Goal: Transaction & Acquisition: Purchase product/service

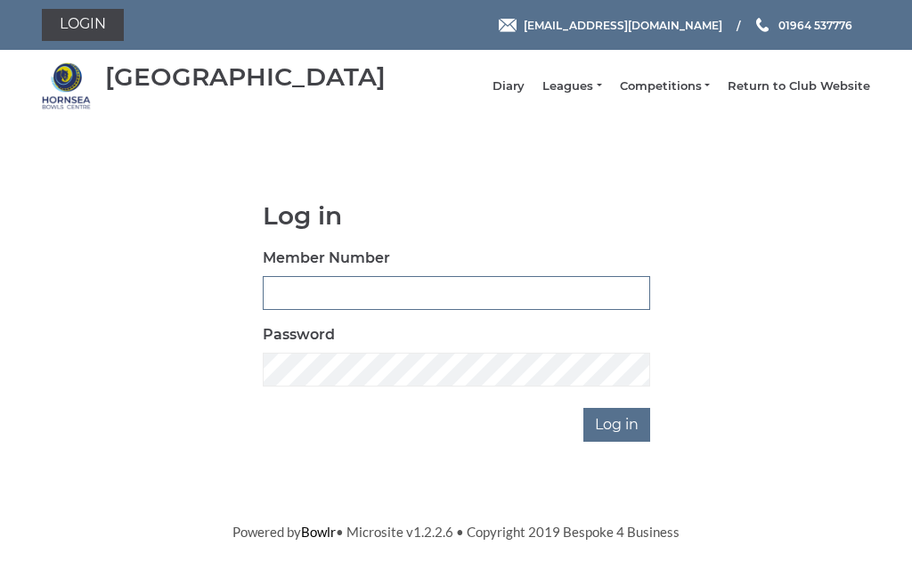
click at [356, 298] on input "Member Number" at bounding box center [457, 293] width 388 height 34
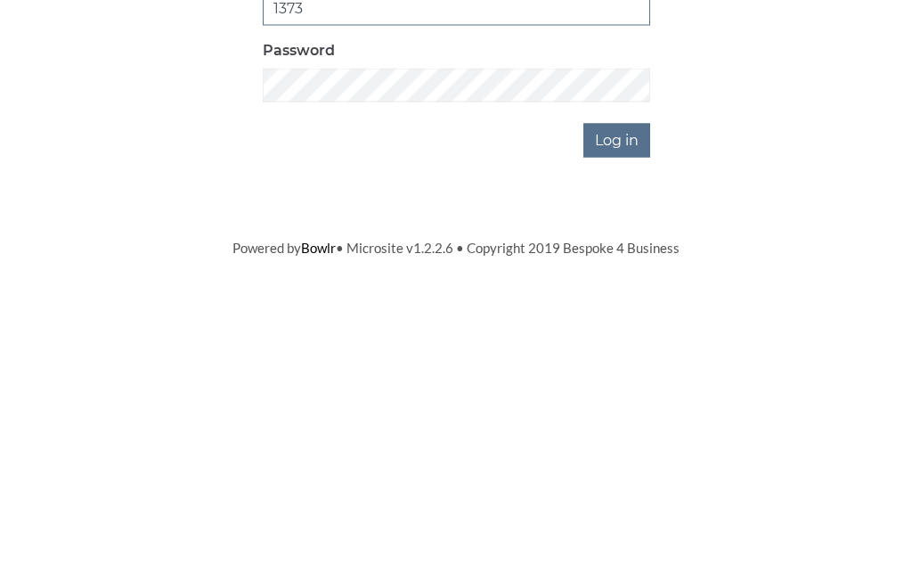
type input "1373"
click at [631, 408] on input "Log in" at bounding box center [617, 425] width 67 height 34
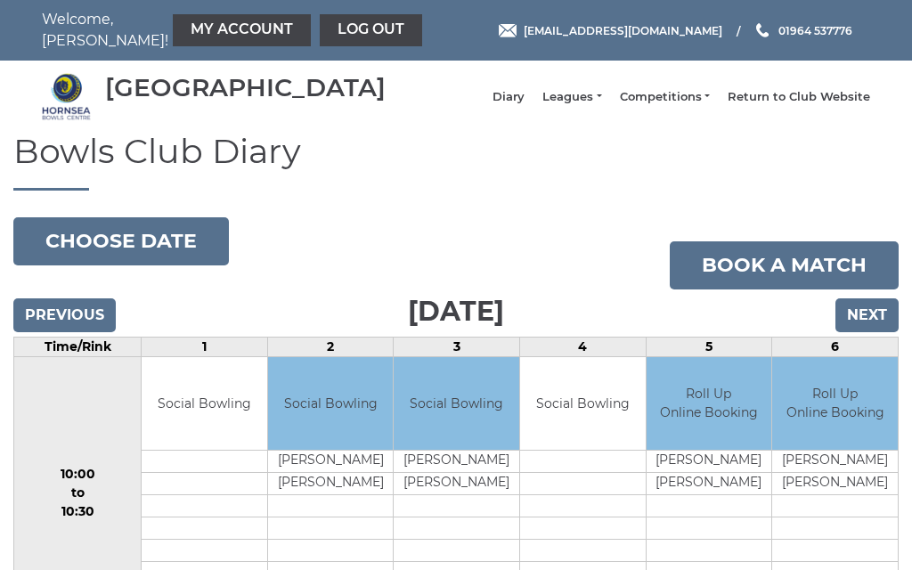
click at [878, 331] on input "Next" at bounding box center [867, 315] width 63 height 34
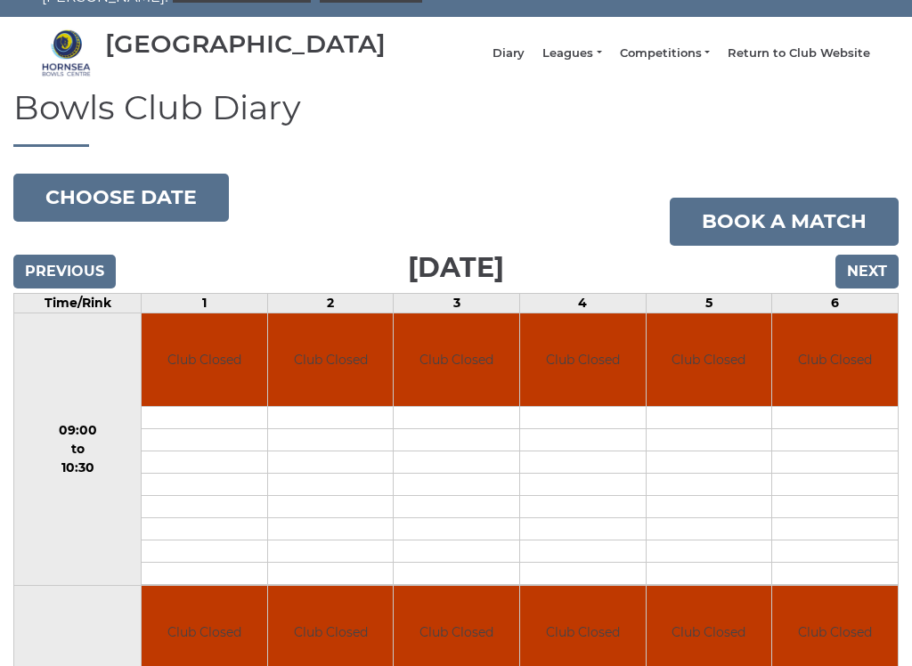
scroll to position [39, 0]
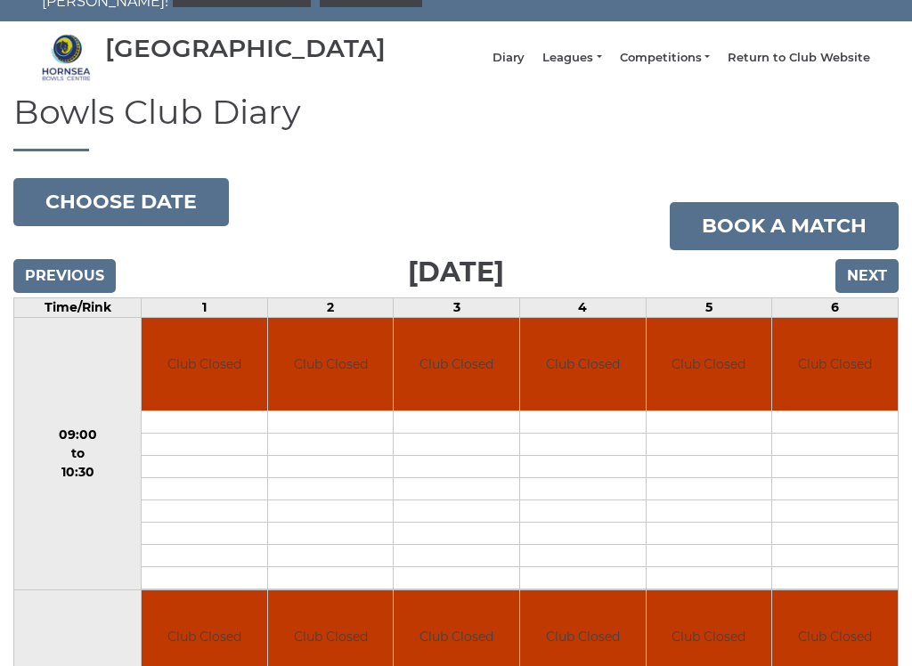
click at [873, 293] on input "Next" at bounding box center [867, 276] width 63 height 34
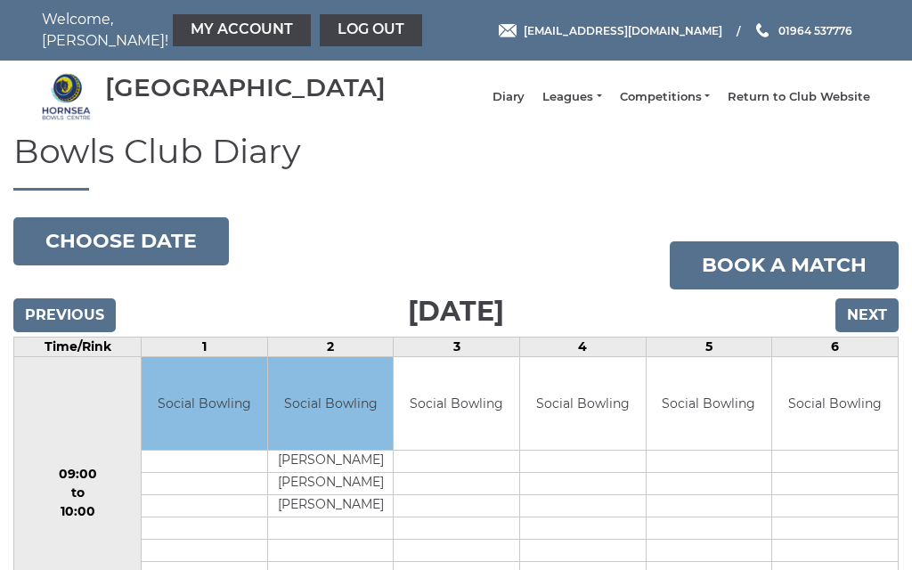
click at [876, 328] on input "Next" at bounding box center [867, 315] width 63 height 34
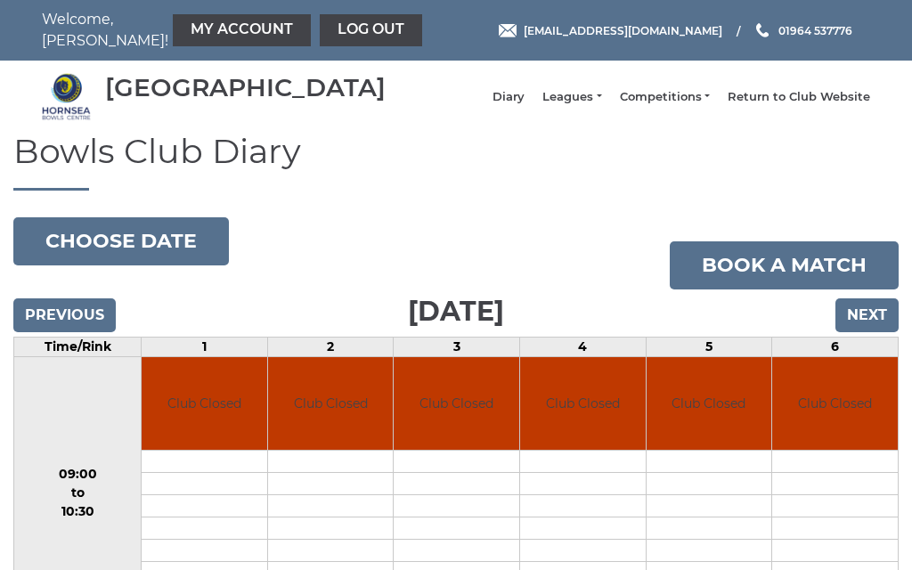
click at [878, 332] on input "Next" at bounding box center [867, 315] width 63 height 34
click at [869, 332] on input "Next" at bounding box center [867, 315] width 63 height 34
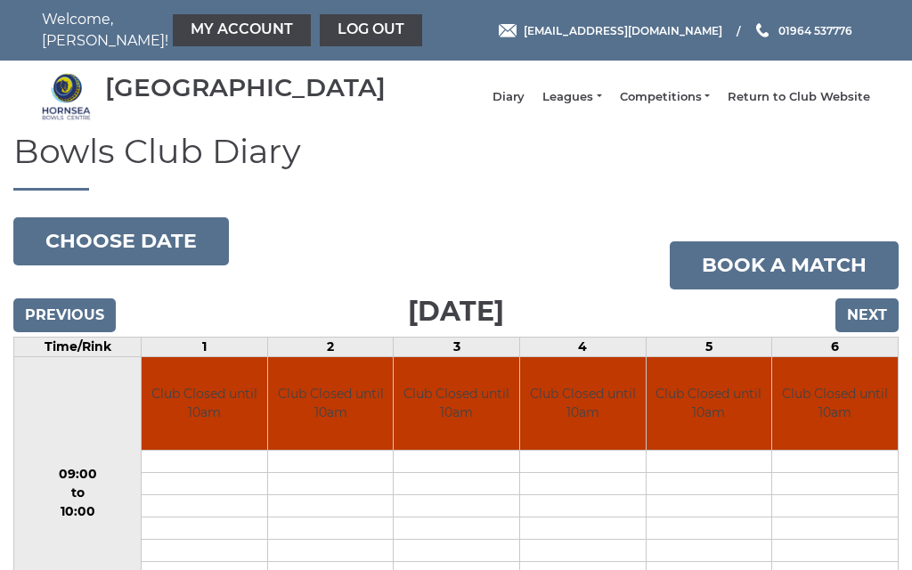
click at [874, 332] on input "Next" at bounding box center [867, 315] width 63 height 34
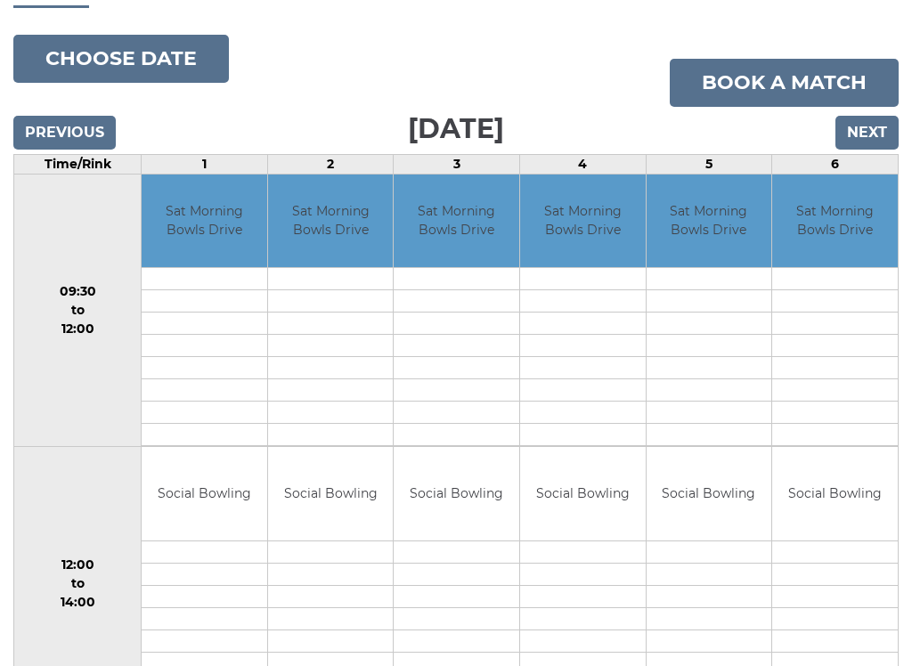
scroll to position [184, 0]
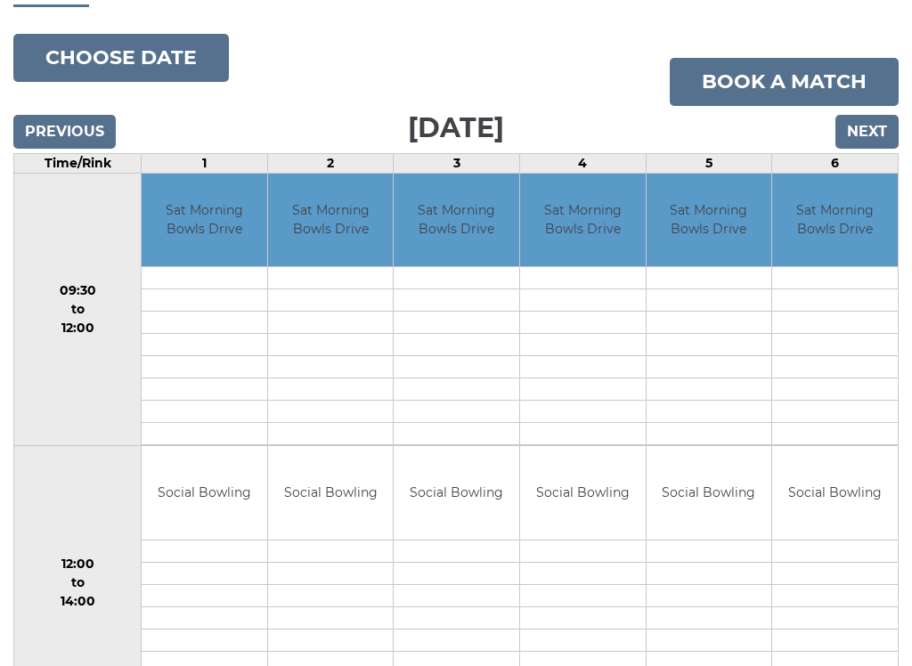
click at [875, 149] on input "Next" at bounding box center [867, 132] width 63 height 34
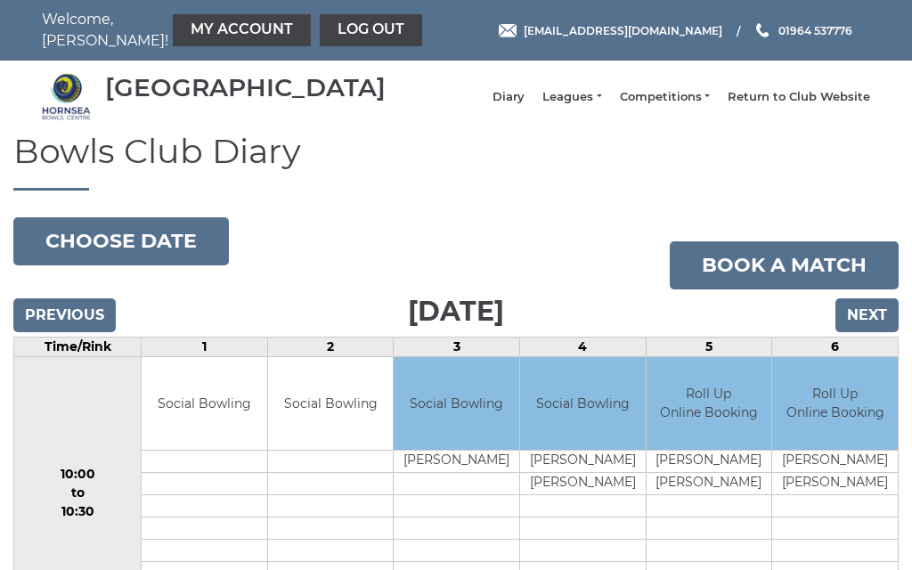
click at [875, 332] on input "Next" at bounding box center [867, 315] width 63 height 34
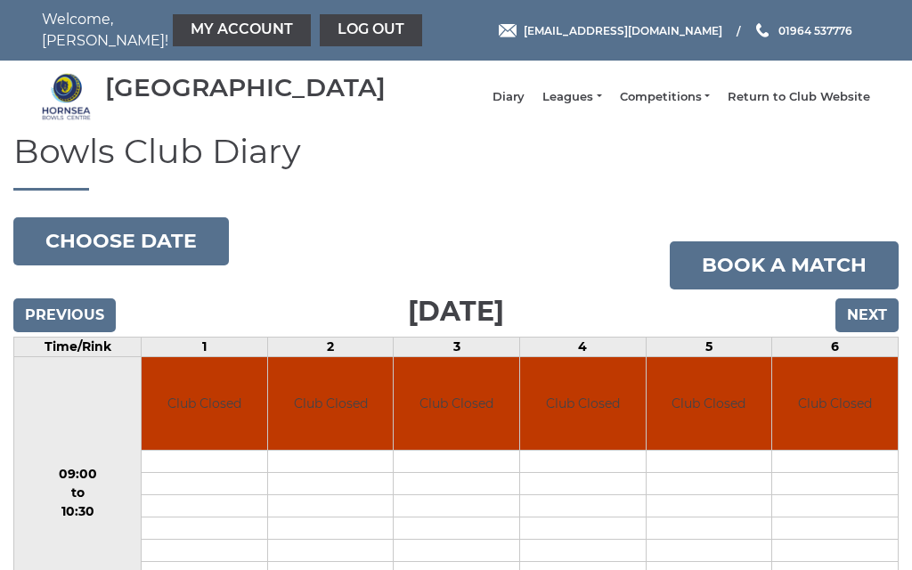
click at [879, 330] on input "Next" at bounding box center [867, 315] width 63 height 34
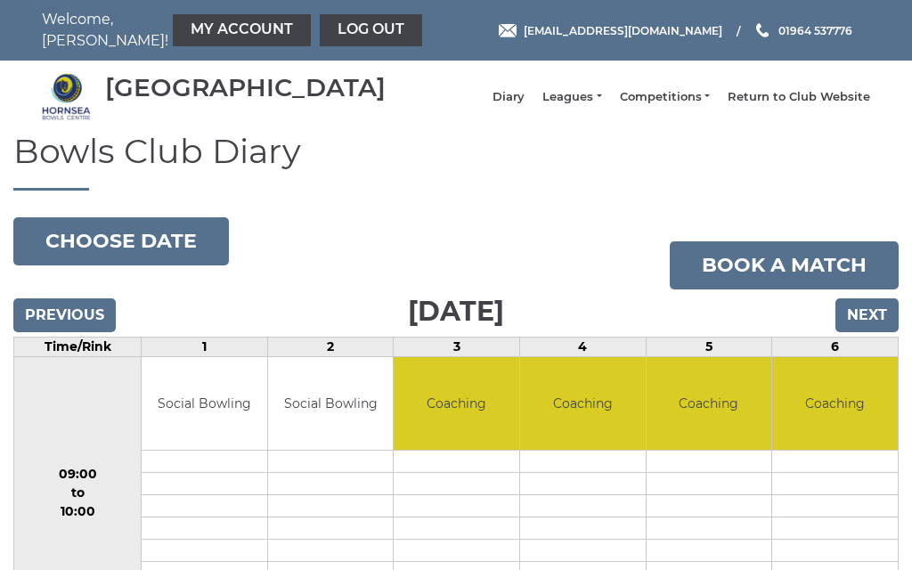
click at [884, 323] on input "Next" at bounding box center [867, 315] width 63 height 34
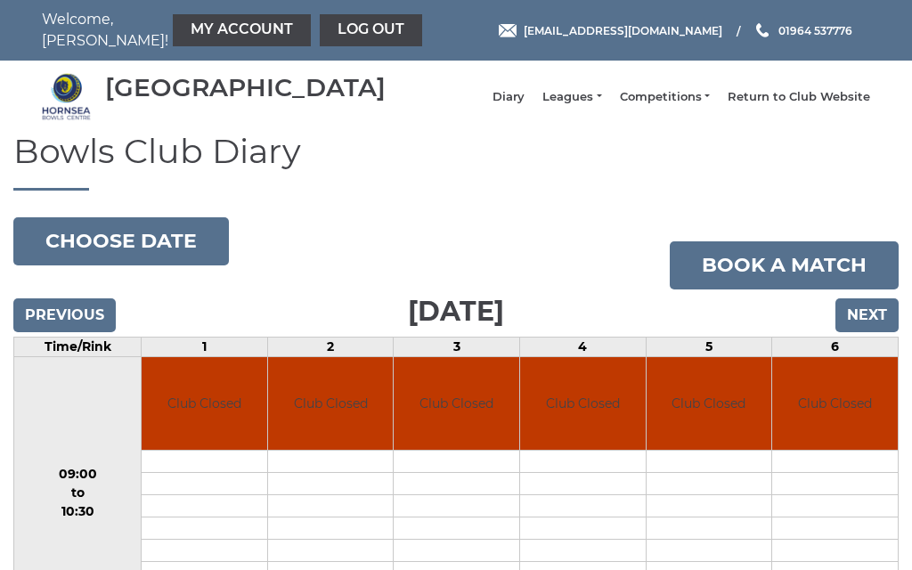
click at [877, 332] on input "Next" at bounding box center [867, 315] width 63 height 34
click at [873, 332] on input "Next" at bounding box center [867, 315] width 63 height 34
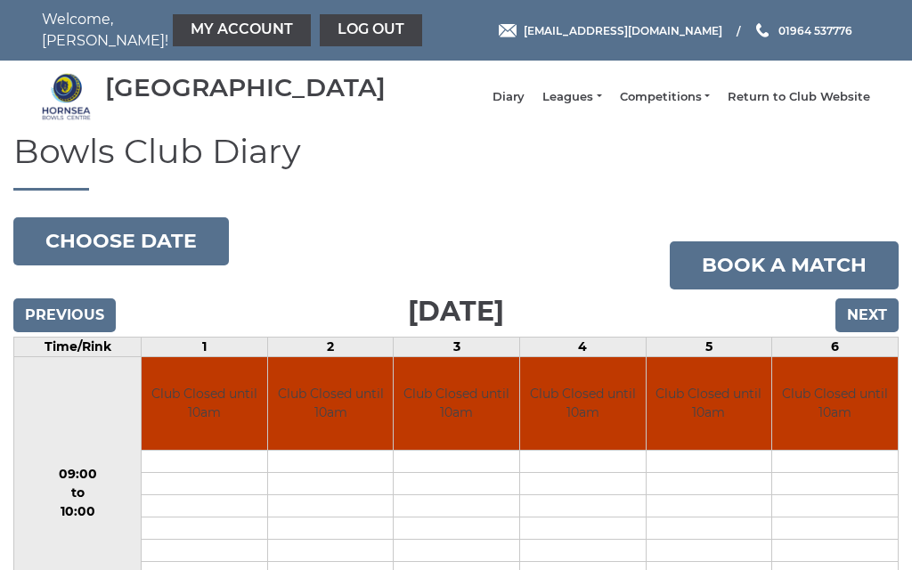
click at [872, 331] on input "Next" at bounding box center [867, 315] width 63 height 34
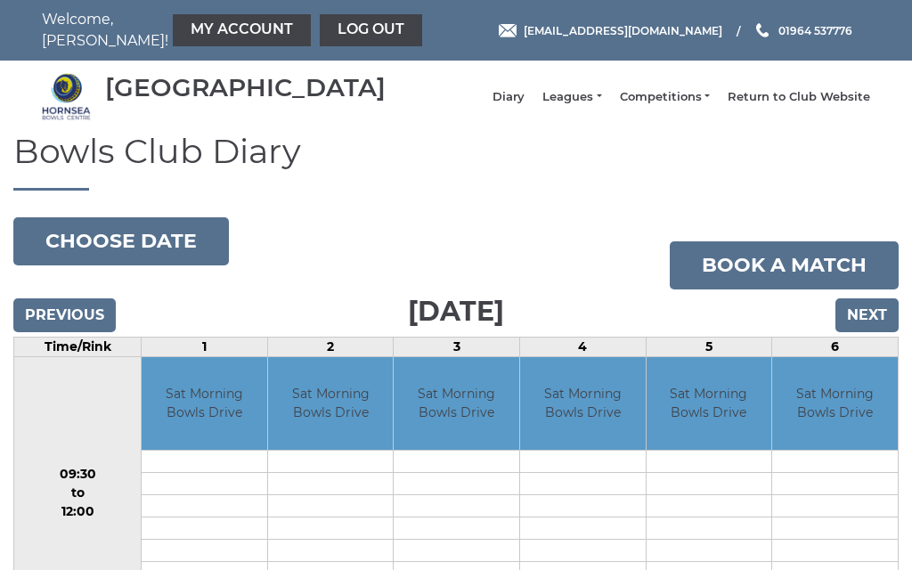
click at [869, 332] on input "Next" at bounding box center [867, 315] width 63 height 34
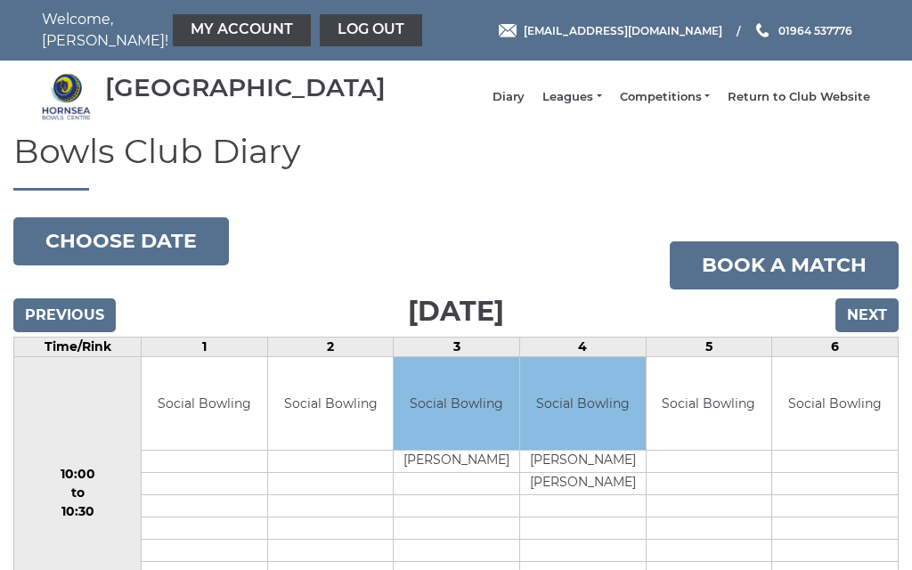
click at [867, 332] on input "Next" at bounding box center [867, 315] width 63 height 34
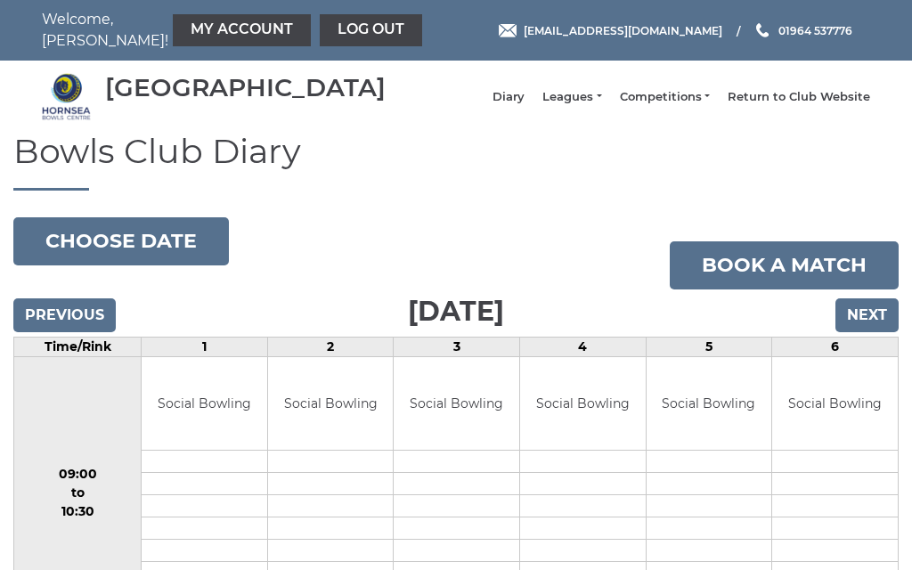
click at [871, 332] on input "Next" at bounding box center [867, 315] width 63 height 34
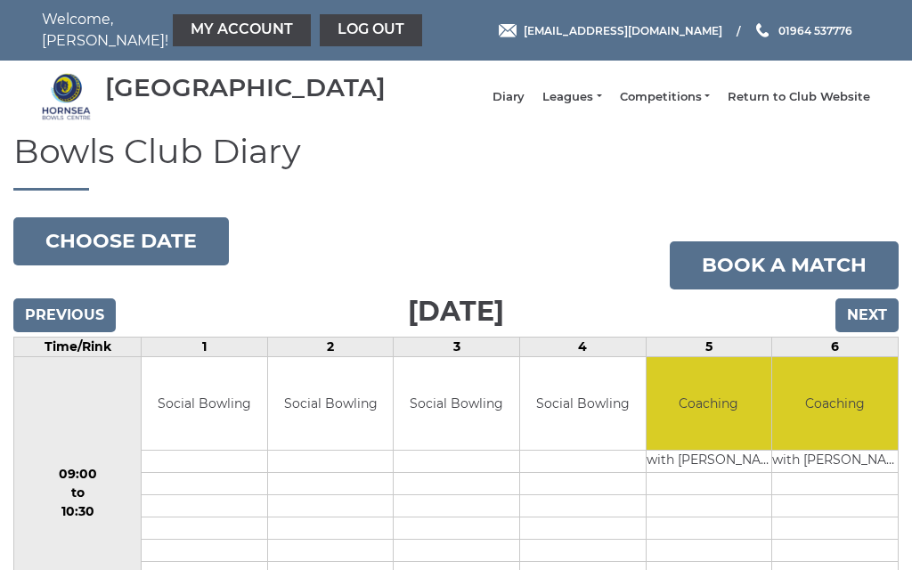
click at [880, 331] on input "Next" at bounding box center [867, 315] width 63 height 34
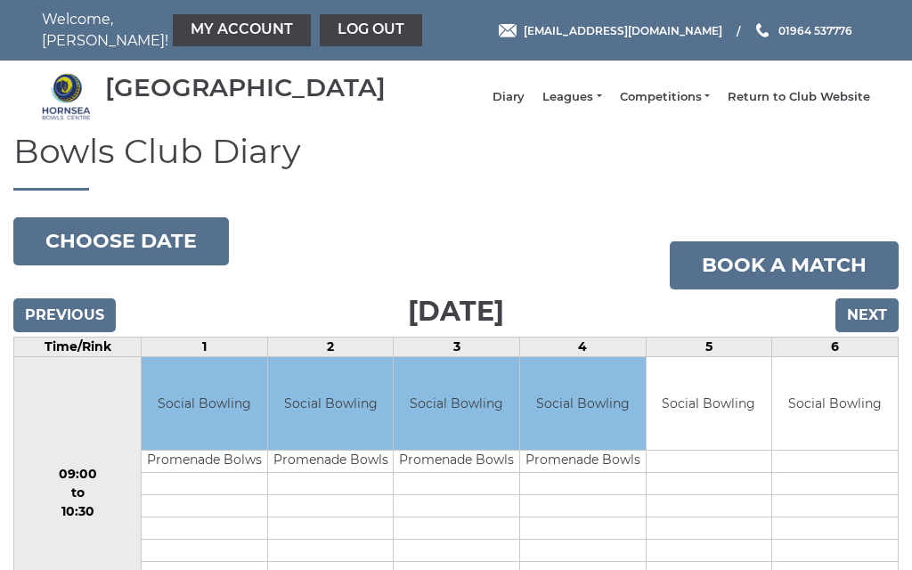
click at [879, 332] on input "Next" at bounding box center [867, 315] width 63 height 34
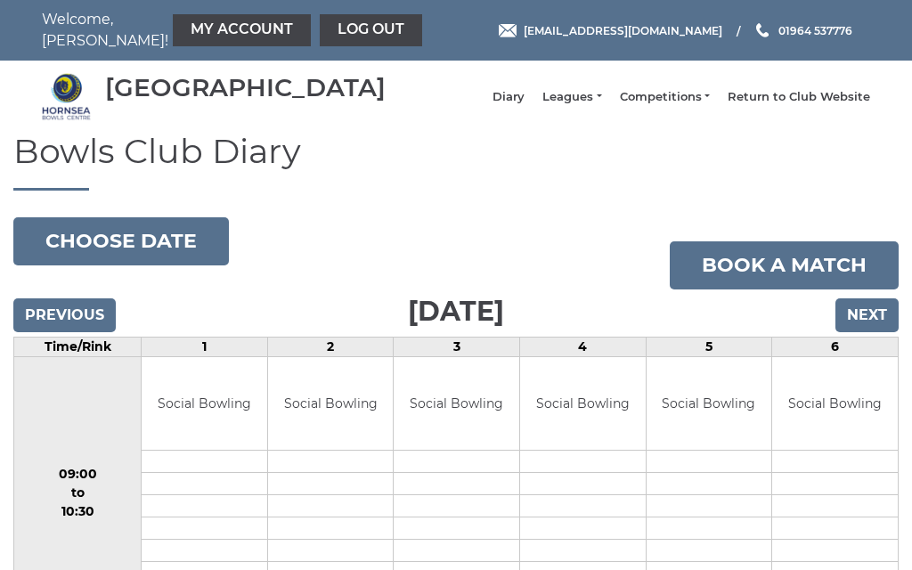
click at [601, 105] on link "Leagues" at bounding box center [572, 97] width 59 height 16
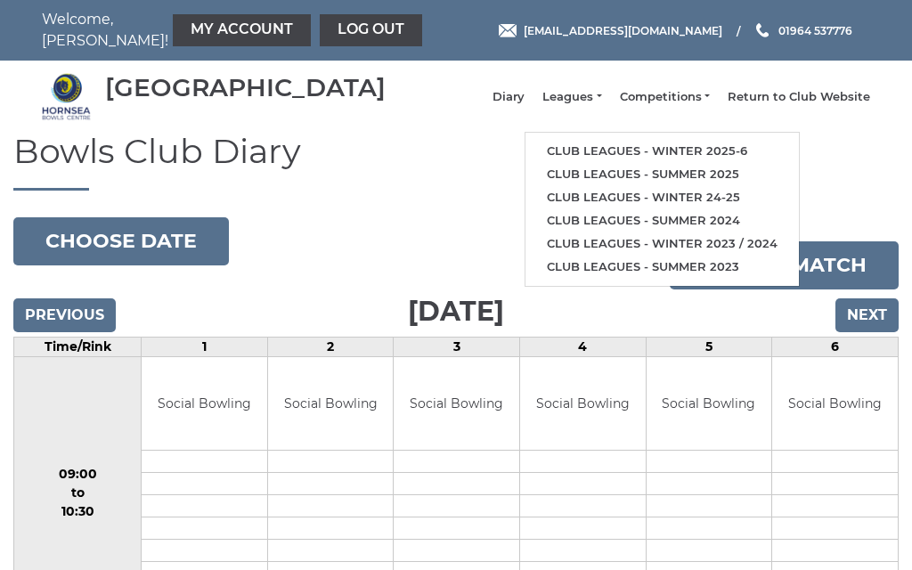
click at [641, 154] on link "Club leagues - Winter 2025-6" at bounding box center [662, 151] width 273 height 23
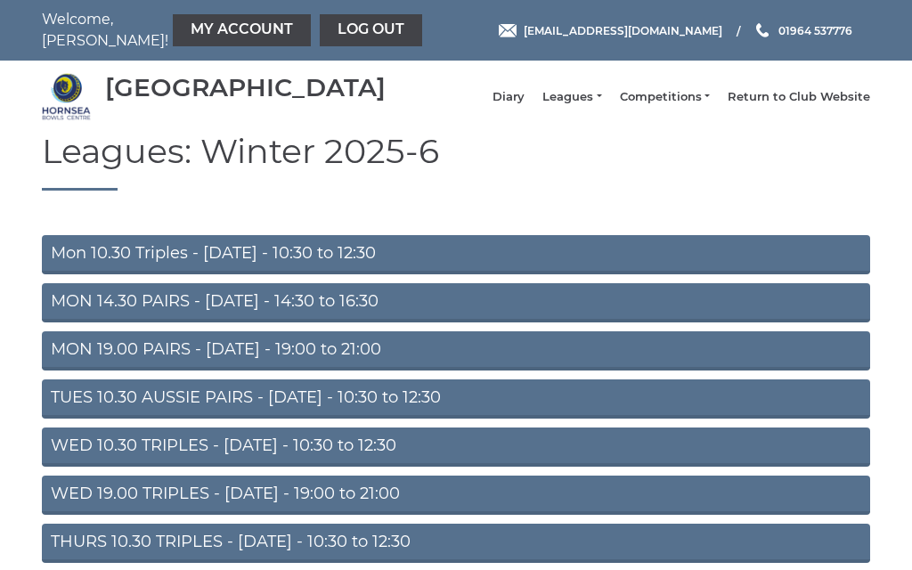
click at [700, 105] on link "Competitions" at bounding box center [665, 97] width 90 height 16
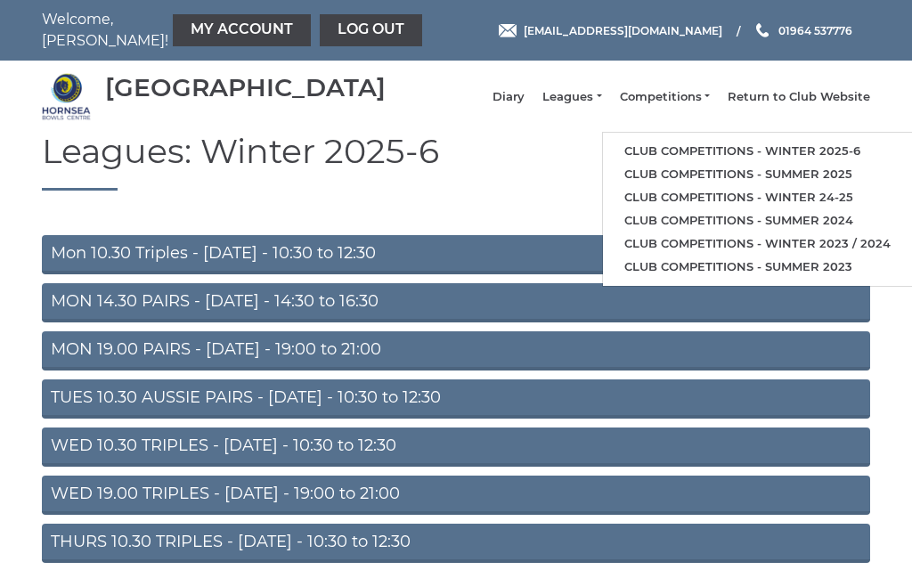
click at [320, 32] on link "Log out" at bounding box center [371, 30] width 102 height 32
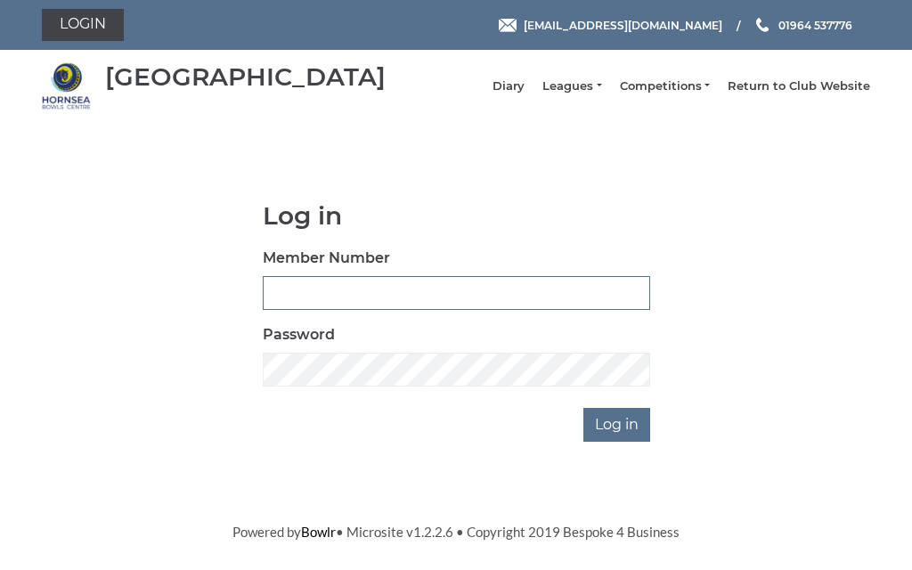
click at [397, 294] on input "Member Number" at bounding box center [457, 293] width 388 height 34
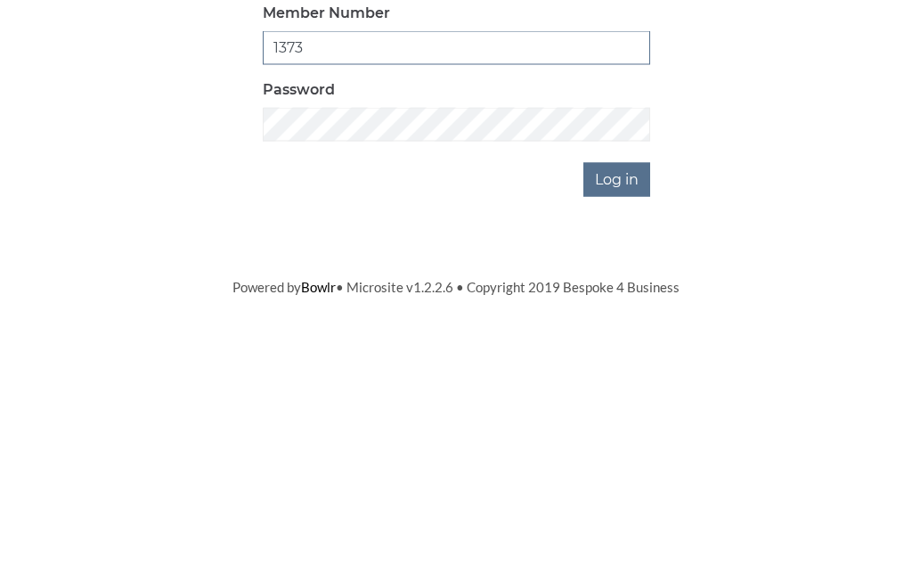
type input "1373"
click at [627, 408] on input "Log in" at bounding box center [617, 425] width 67 height 34
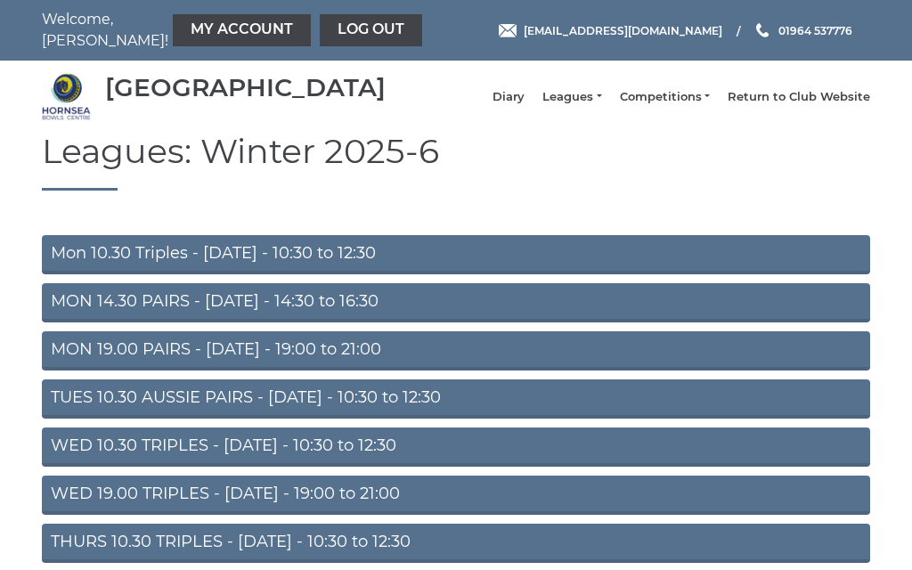
click at [208, 32] on link "My Account" at bounding box center [242, 30] width 138 height 32
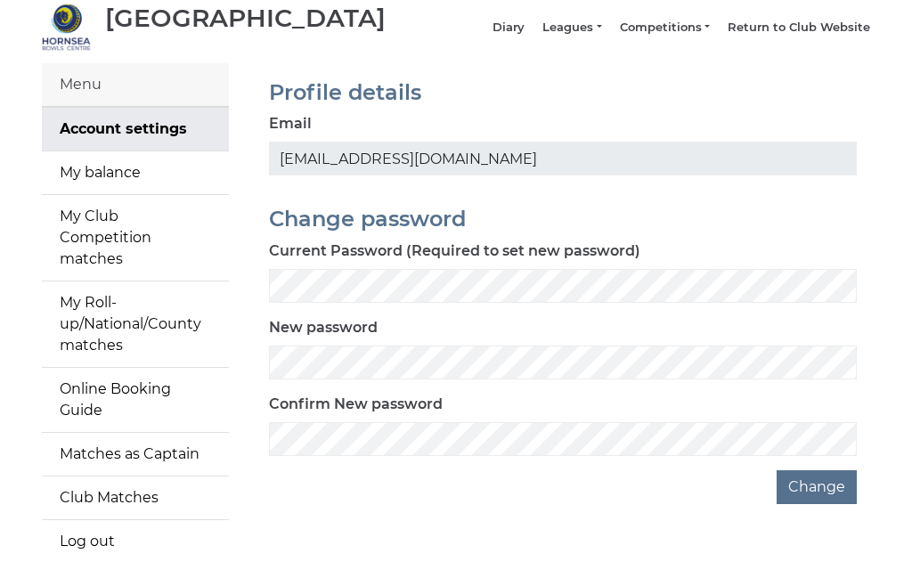
scroll to position [69, 0]
click at [125, 190] on link "My balance" at bounding box center [135, 173] width 187 height 43
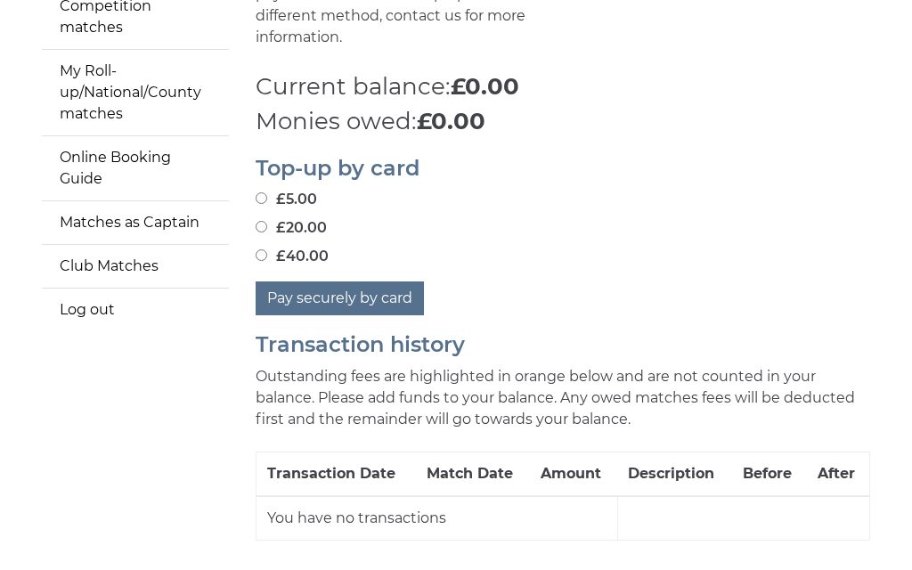
scroll to position [271, 0]
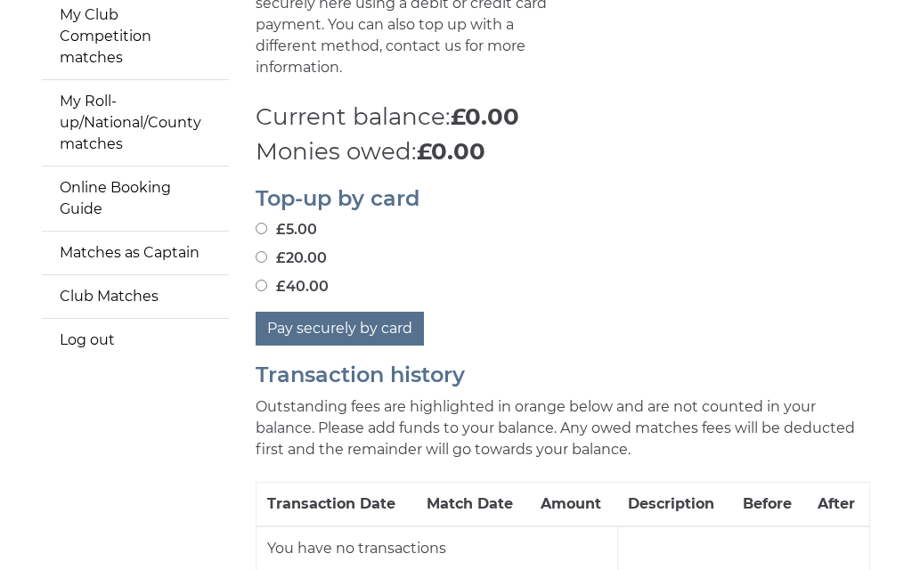
click at [267, 280] on input "£40.00" at bounding box center [262, 286] width 12 height 12
radio input "true"
click at [352, 319] on button "Pay securely by card" at bounding box center [340, 329] width 168 height 34
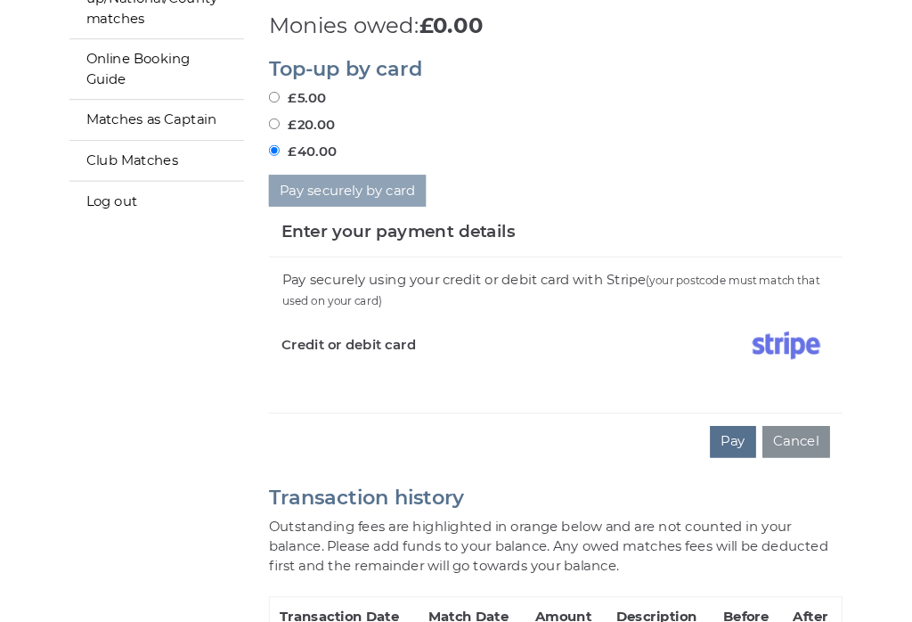
scroll to position [435, 0]
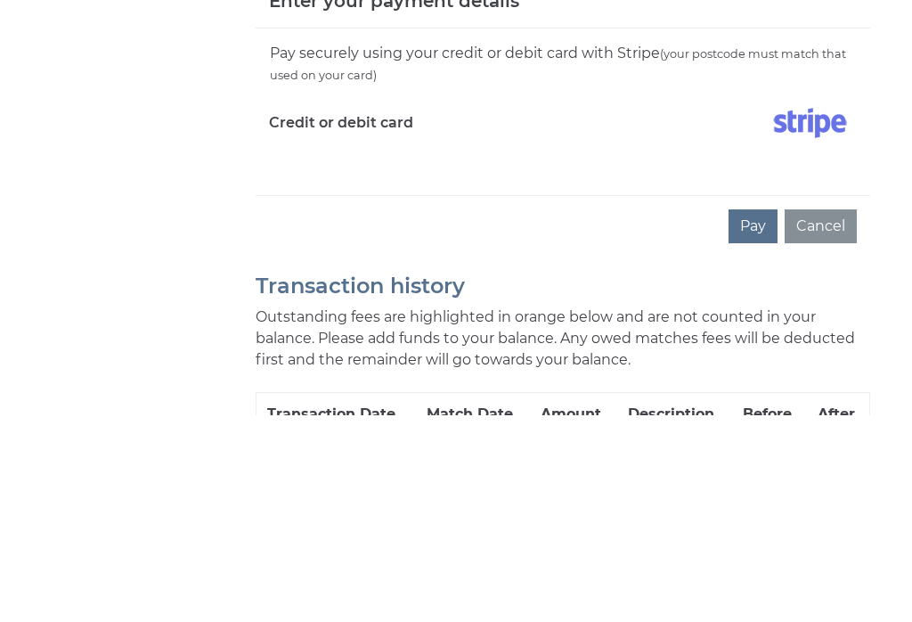
click at [762, 417] on button "Pay" at bounding box center [753, 434] width 49 height 34
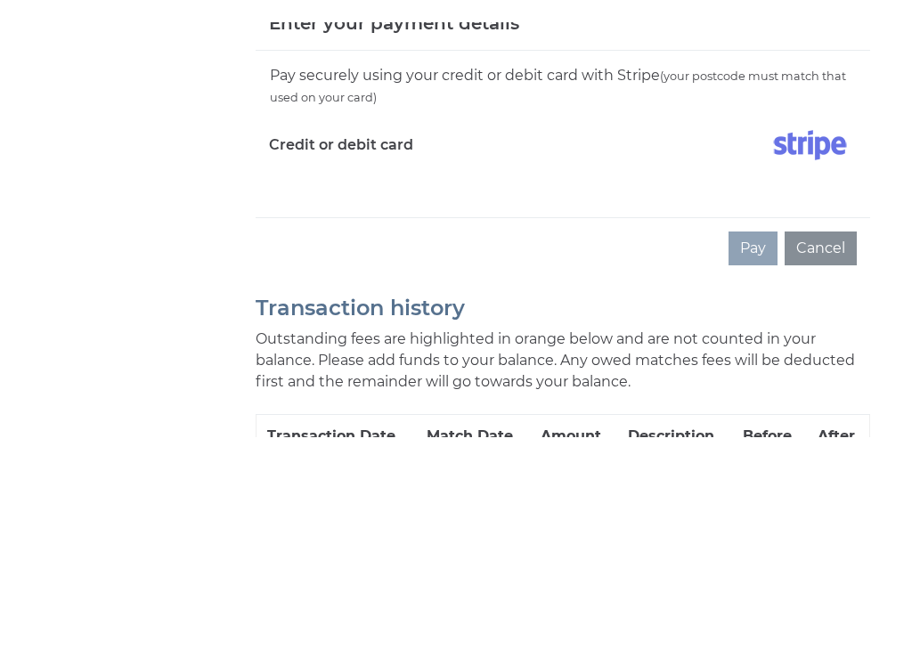
scroll to position [562, 0]
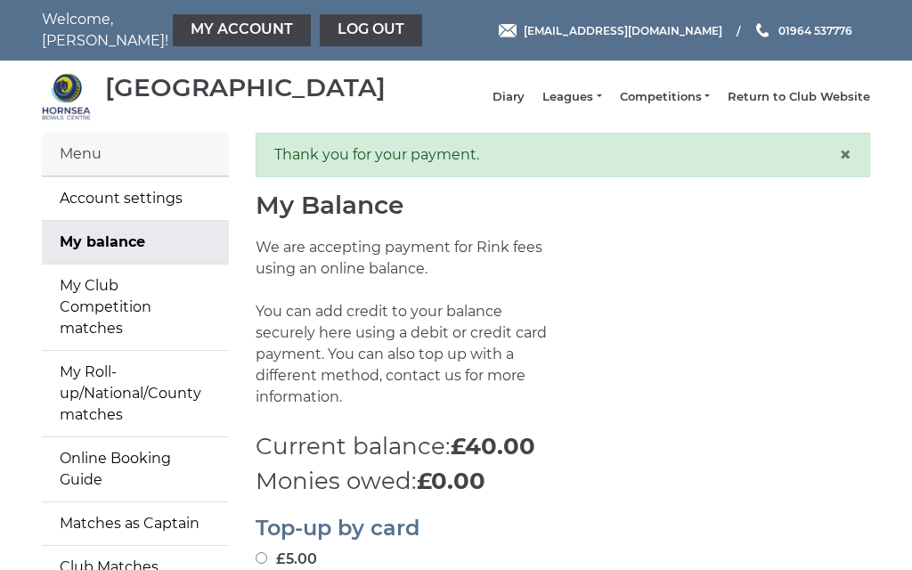
click at [333, 32] on link "Log out" at bounding box center [371, 30] width 102 height 32
